Goal: Task Accomplishment & Management: Manage account settings

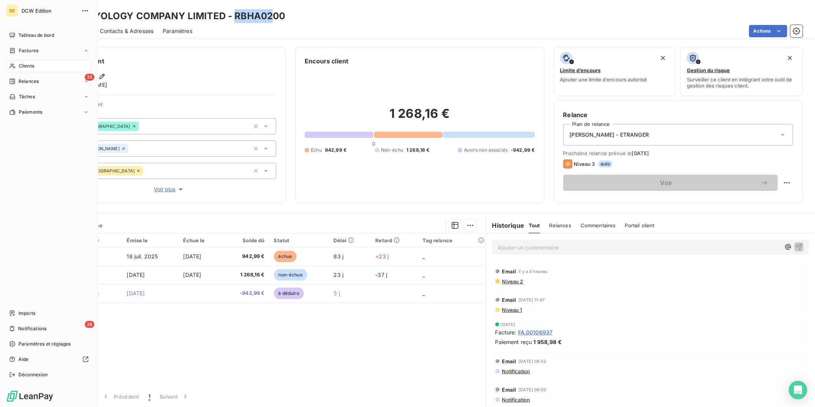
click at [18, 70] on div "Clients" at bounding box center [49, 66] width 86 height 12
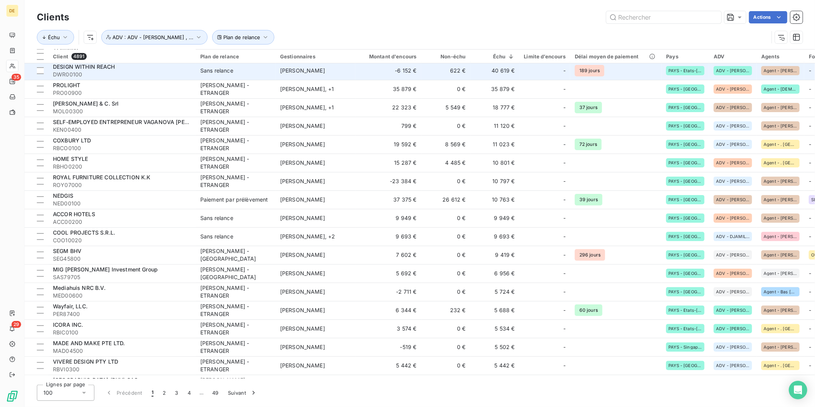
scroll to position [39, 0]
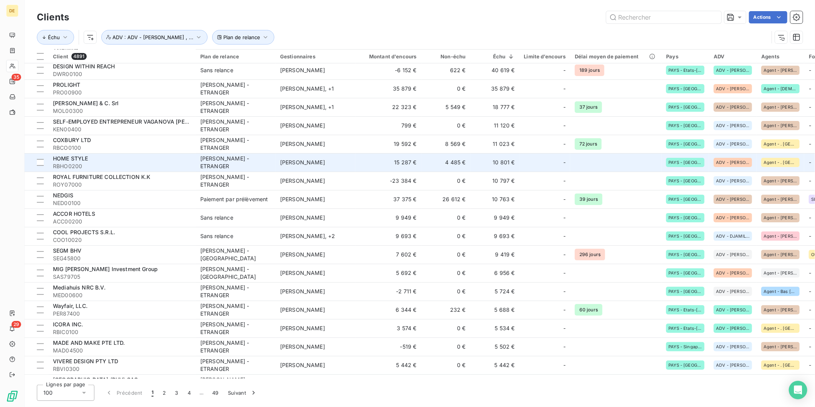
click at [239, 159] on div "[PERSON_NAME] - ETRANGER" at bounding box center [235, 162] width 71 height 15
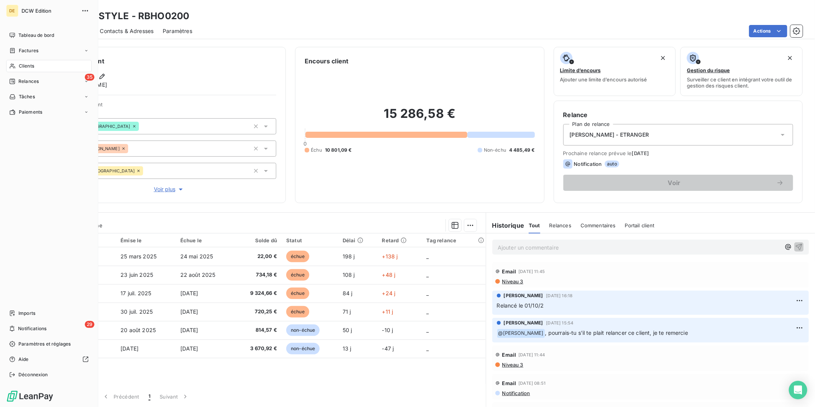
click at [14, 66] on icon at bounding box center [12, 66] width 5 height 5
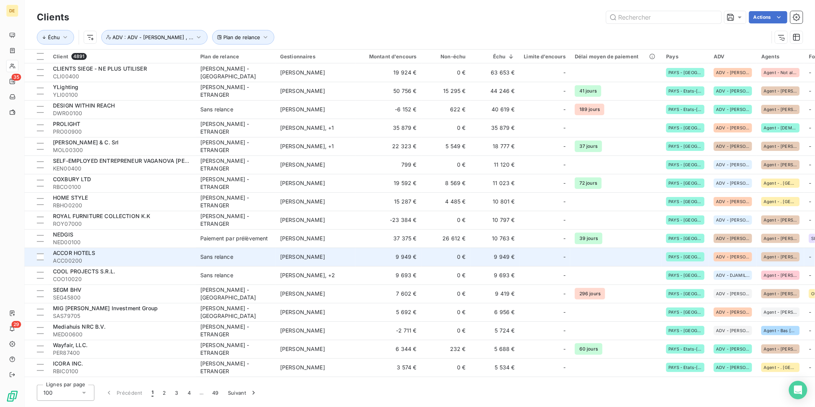
click at [280, 254] on span "[PERSON_NAME]" at bounding box center [302, 256] width 45 height 7
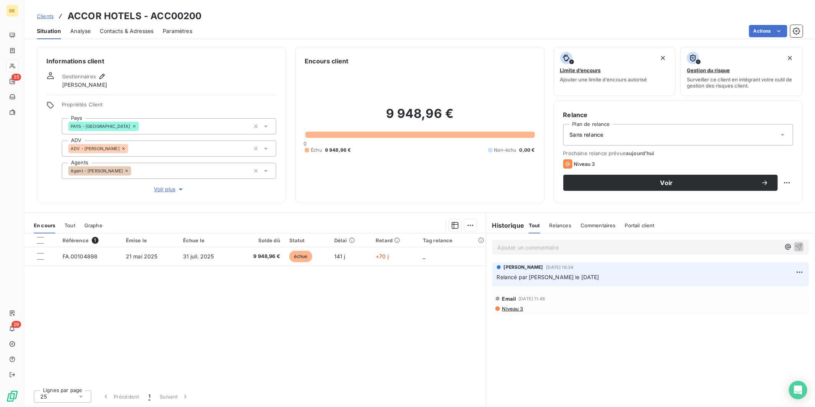
click at [140, 32] on span "Contacts & Adresses" at bounding box center [127, 31] width 54 height 8
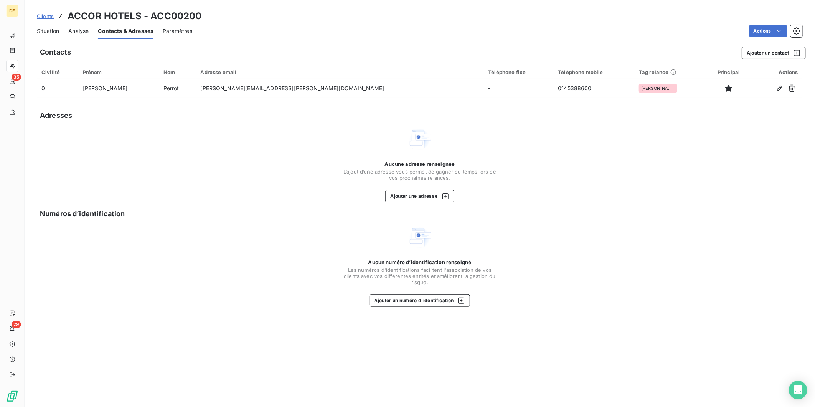
click at [47, 33] on span "Situation" at bounding box center [48, 31] width 22 height 8
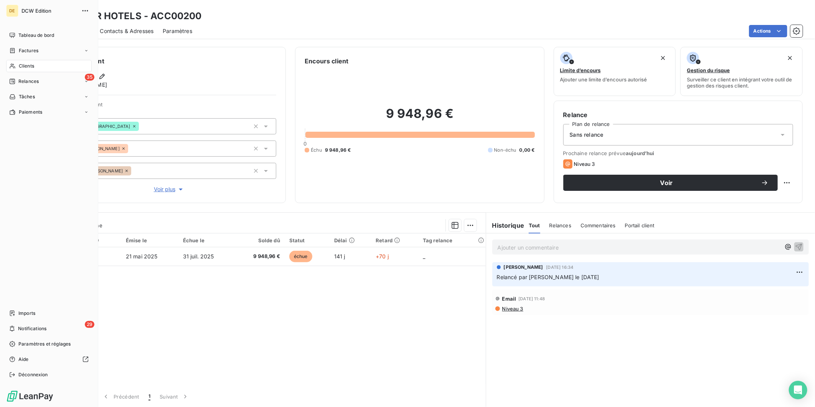
click at [10, 66] on icon at bounding box center [12, 66] width 5 height 5
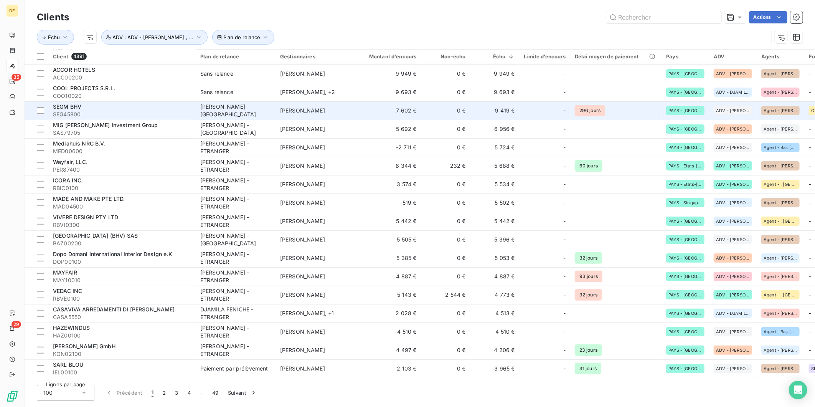
scroll to position [183, 0]
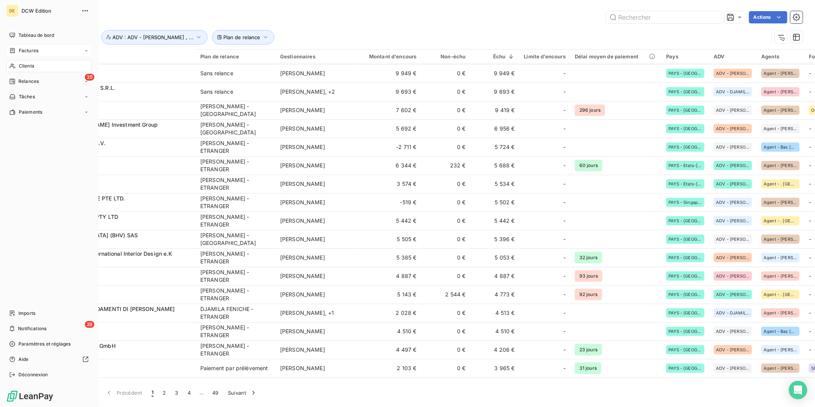
click at [22, 47] on span "Factures" at bounding box center [29, 50] width 20 height 7
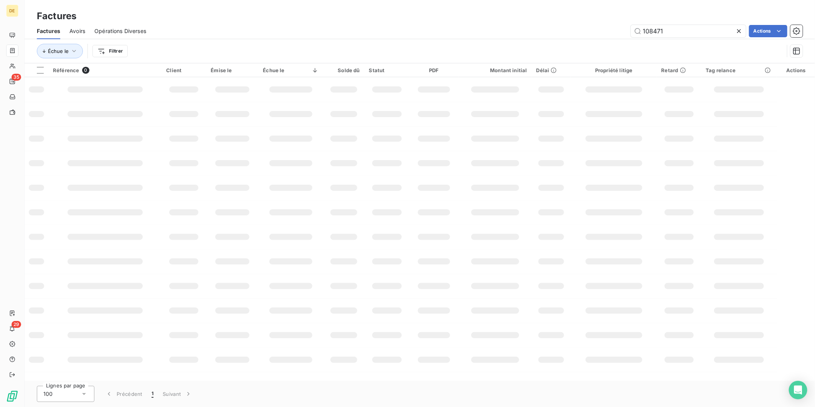
type input "108471"
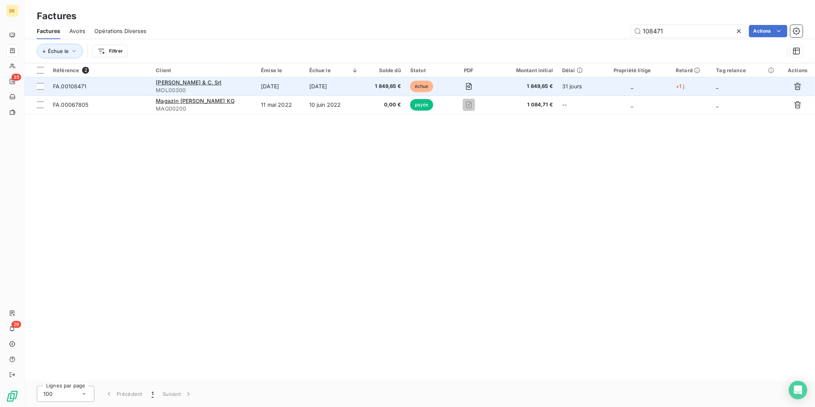
click at [294, 79] on td "[DATE]" at bounding box center [280, 86] width 48 height 18
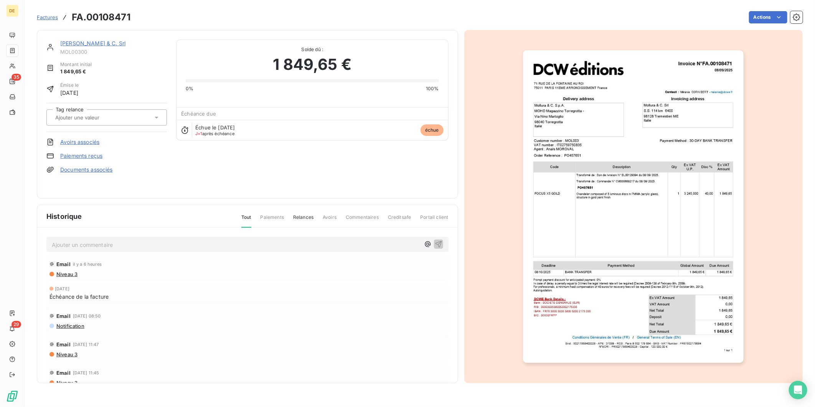
click at [96, 40] on link "[PERSON_NAME] & C. Srl" at bounding box center [92, 43] width 65 height 7
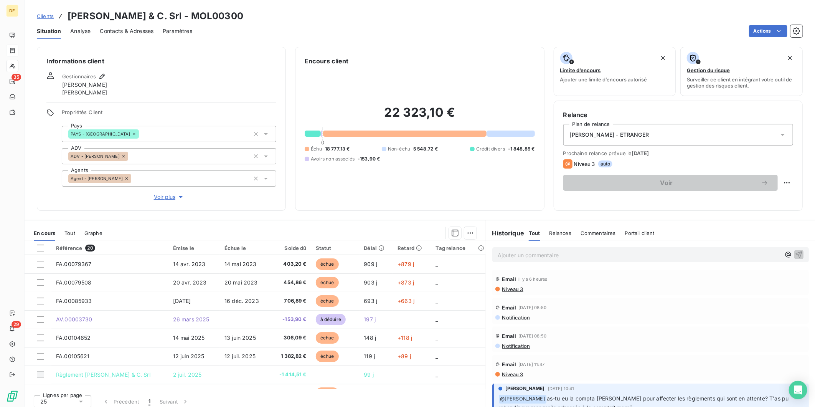
click at [635, 127] on div "[PERSON_NAME] - ETRANGER" at bounding box center [678, 134] width 230 height 21
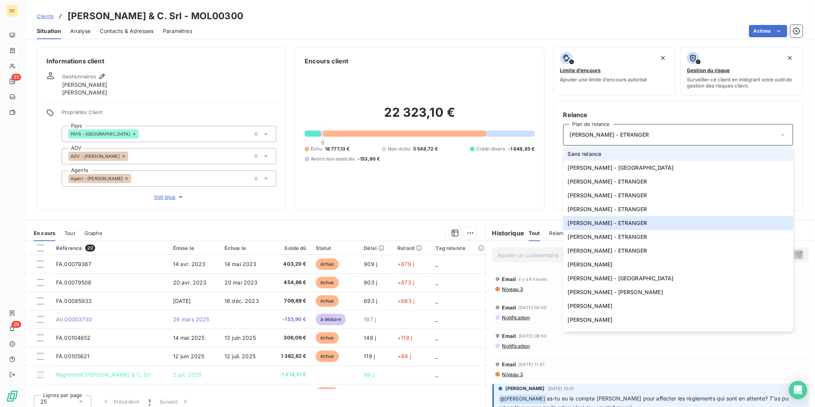
click at [606, 147] on li "Sans relance" at bounding box center [678, 154] width 230 height 14
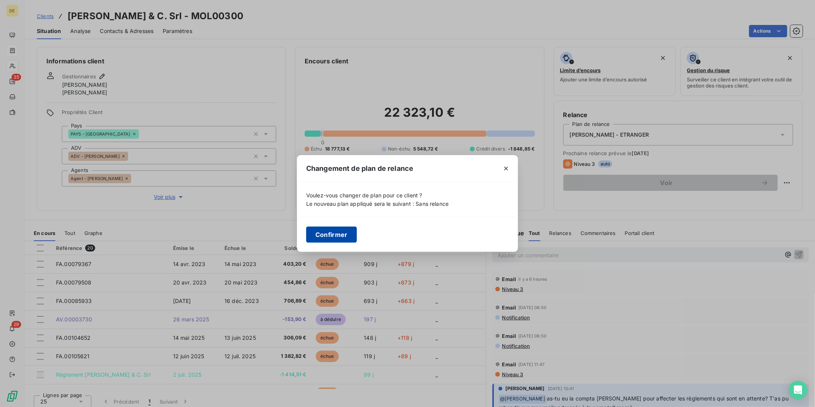
click at [347, 228] on button "Confirmer" at bounding box center [331, 234] width 51 height 16
